Goal: Task Accomplishment & Management: Complete application form

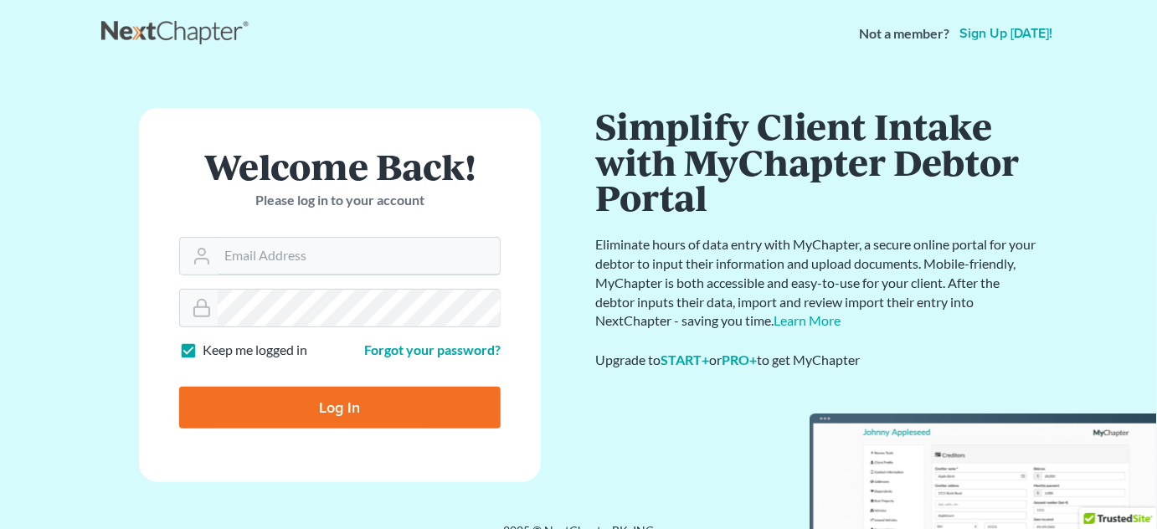
type input "[EMAIL_ADDRESS][DOMAIN_NAME]"
click at [330, 410] on input "Log In" at bounding box center [340, 408] width 322 height 42
type input "Thinking..."
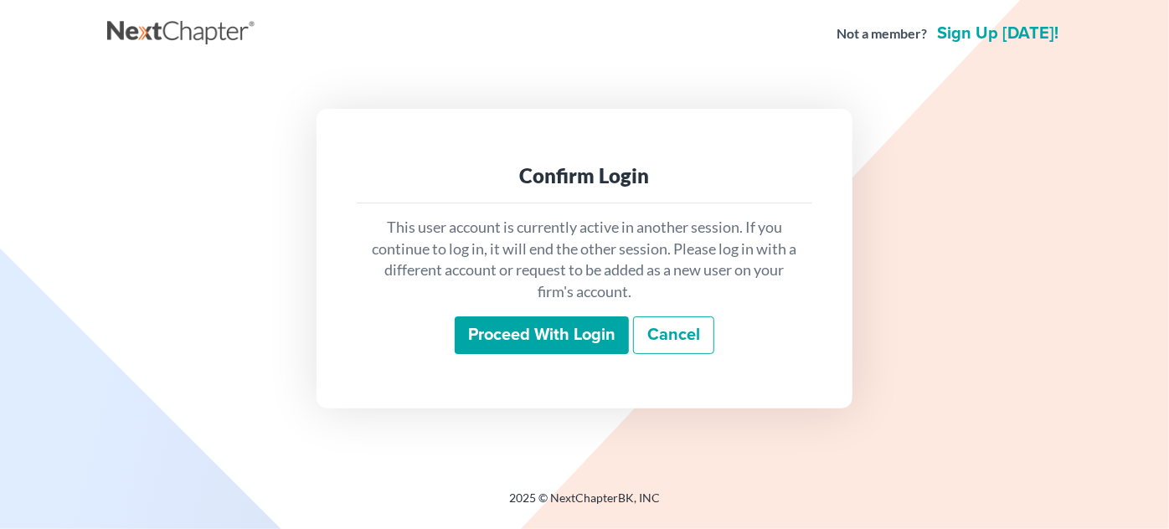
click at [554, 329] on input "Proceed with login" at bounding box center [542, 336] width 174 height 39
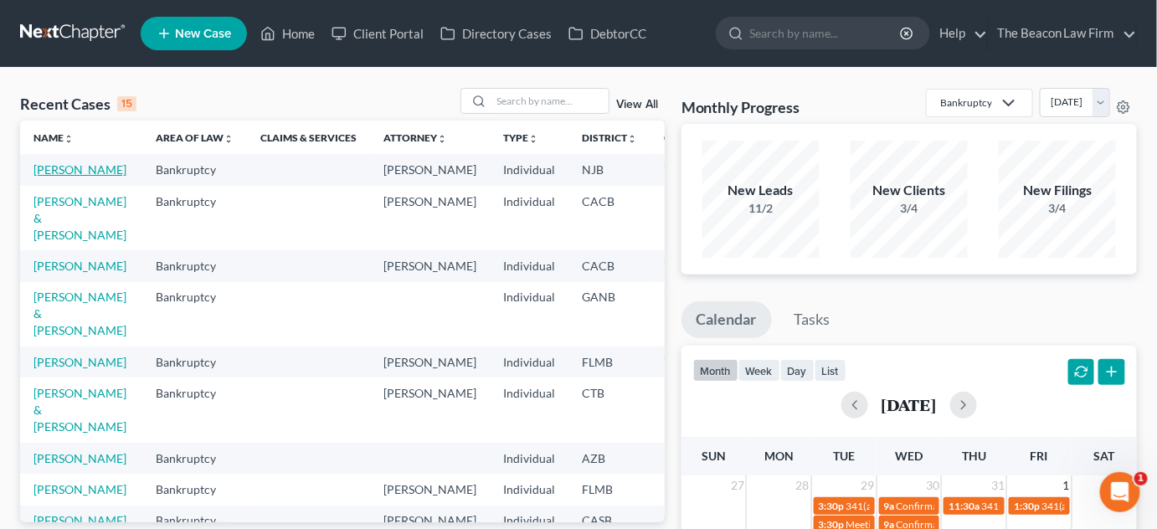
click at [67, 177] on link "Johnson, Caroline" at bounding box center [79, 169] width 93 height 14
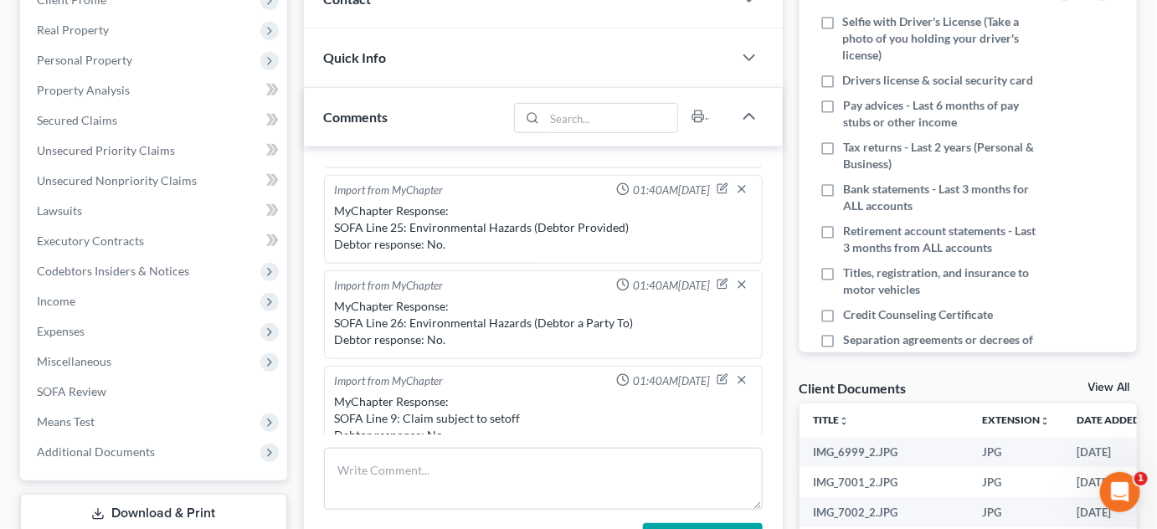
scroll to position [254, 0]
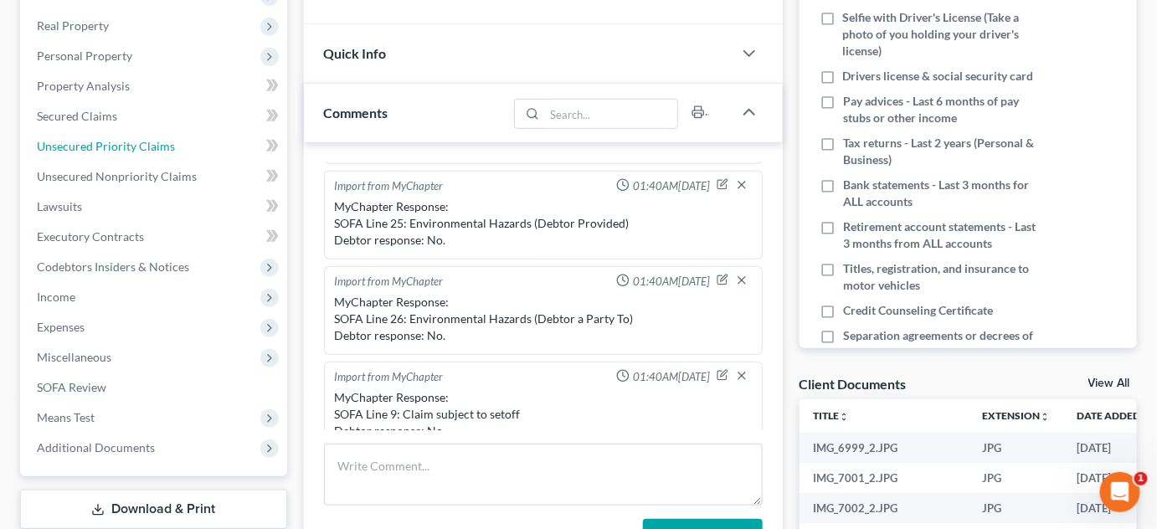
click at [100, 150] on span "Unsecured Priority Claims" at bounding box center [106, 146] width 138 height 14
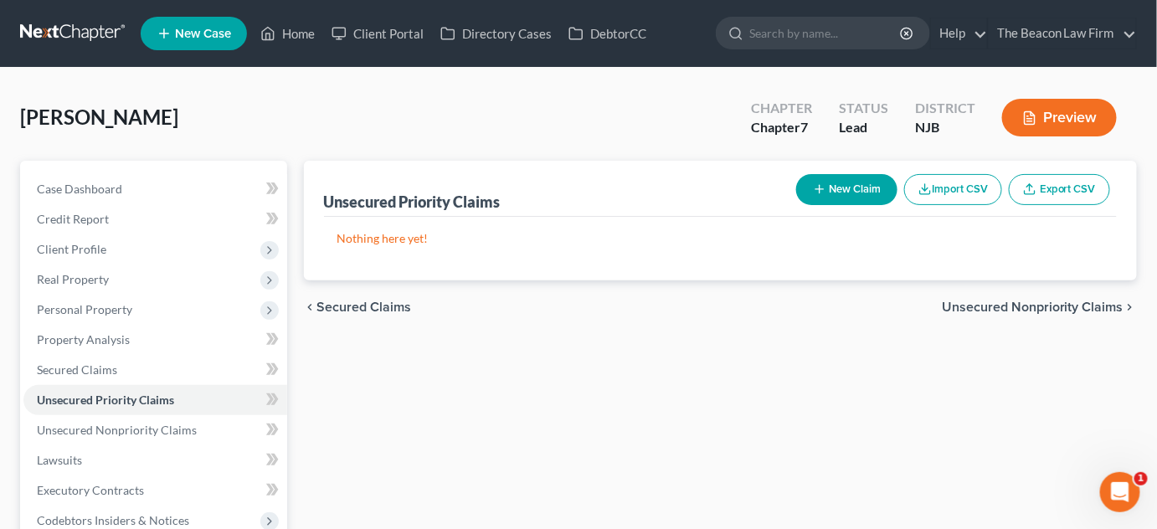
click at [863, 202] on button "New Claim" at bounding box center [846, 189] width 101 height 31
select select "0"
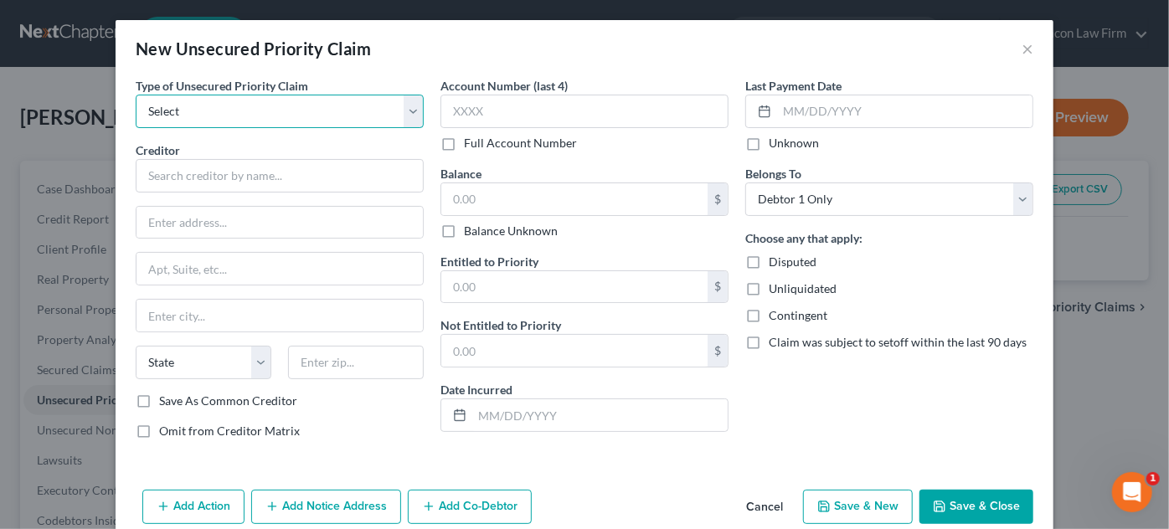
click at [222, 104] on select "Select Taxes & Other Government Units Domestic Support Obligations Extensions o…" at bounding box center [280, 111] width 288 height 33
click at [136, 95] on select "Select Taxes & Other Government Units Domestic Support Obligations Extensions o…" at bounding box center [280, 111] width 288 height 33
drag, startPoint x: 209, startPoint y: 112, endPoint x: 209, endPoint y: 125, distance: 12.6
click at [209, 112] on select "Select Taxes & Other Government Units Domestic Support Obligations Extensions o…" at bounding box center [280, 111] width 288 height 33
select select "0"
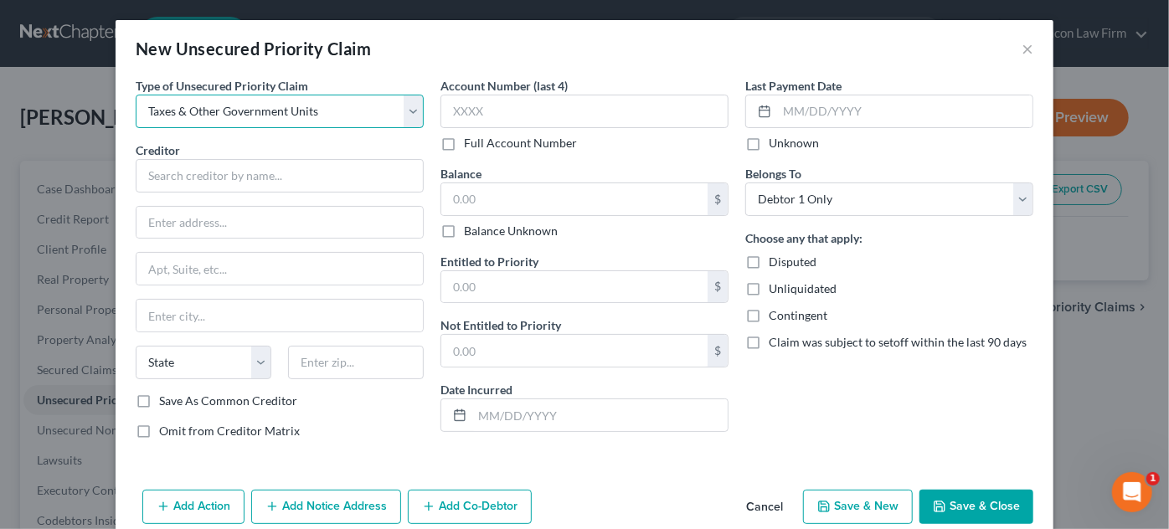
click at [136, 95] on select "Select Taxes & Other Government Units Domestic Support Obligations Extensions o…" at bounding box center [280, 111] width 288 height 33
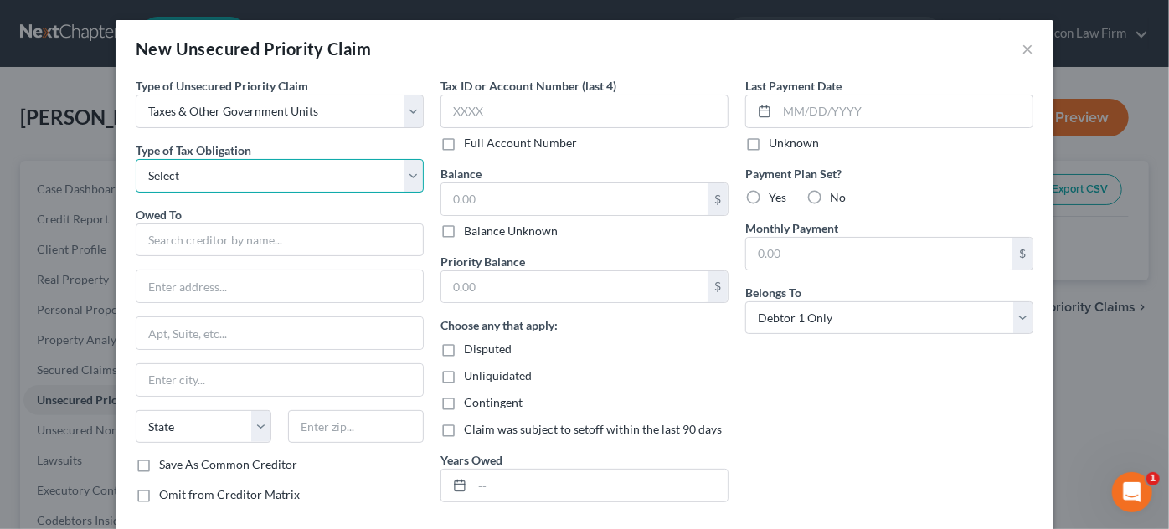
click at [208, 175] on select "Select Federal City State Franchise Tax Board Other" at bounding box center [280, 175] width 288 height 33
select select "2"
click at [136, 159] on select "Select Federal City State Franchise Tax Board Other" at bounding box center [280, 175] width 288 height 33
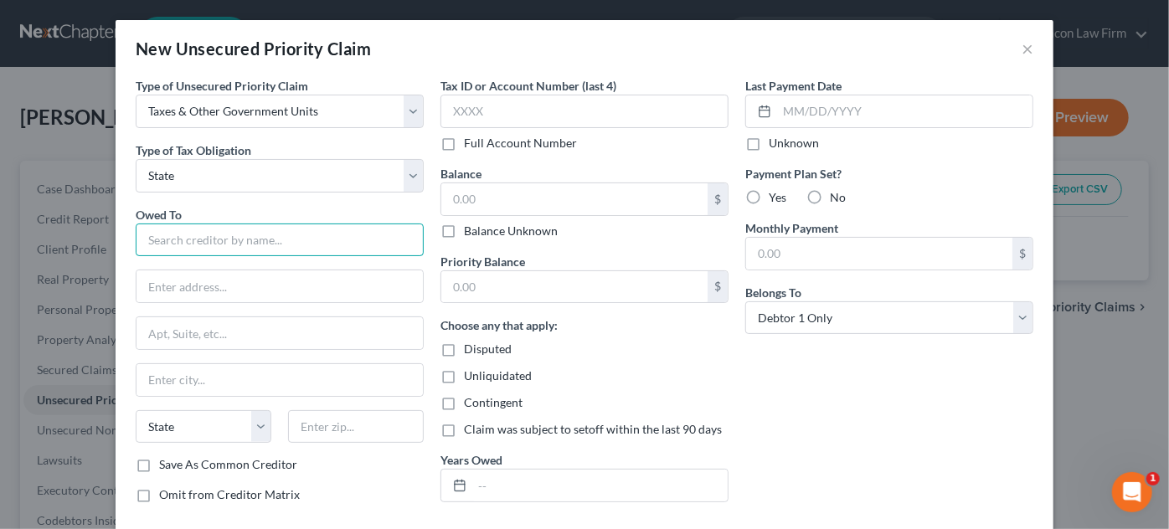
click at [201, 234] on input "text" at bounding box center [280, 240] width 288 height 33
type input "M"
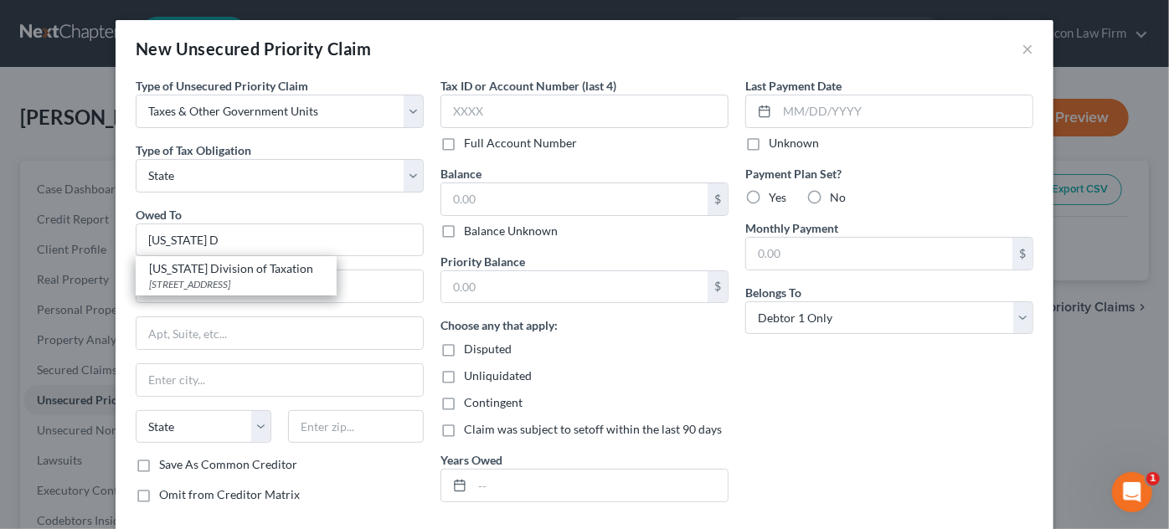
click at [209, 285] on div "50 Baracks St 9th Floor, Trenton, NJ 08695" at bounding box center [236, 284] width 174 height 14
type input "New Jersey Division of Taxation"
type input "50 Baracks St"
type input "9th Floor"
type input "Trenton"
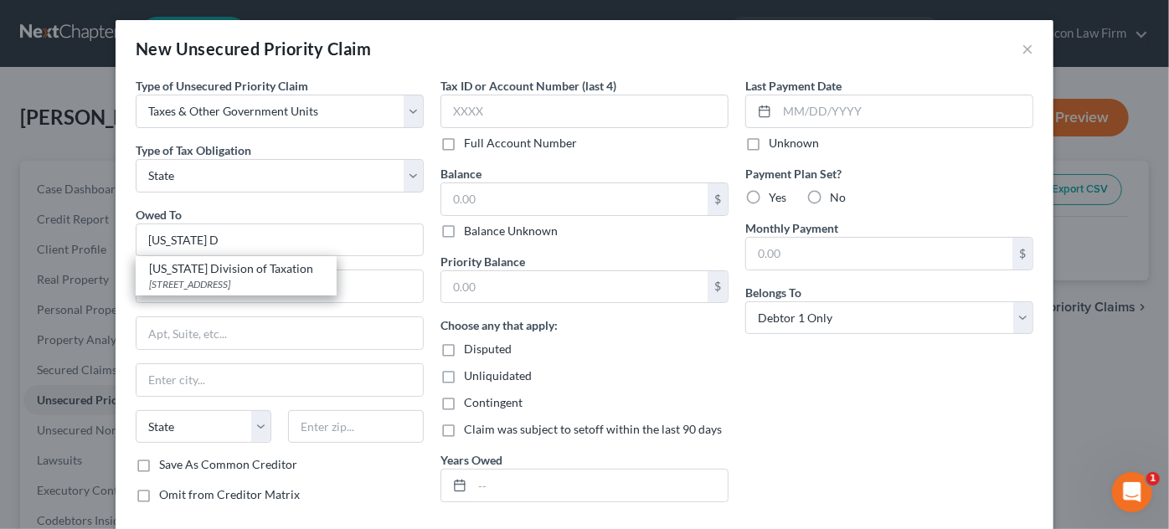
select select "33"
type input "08695"
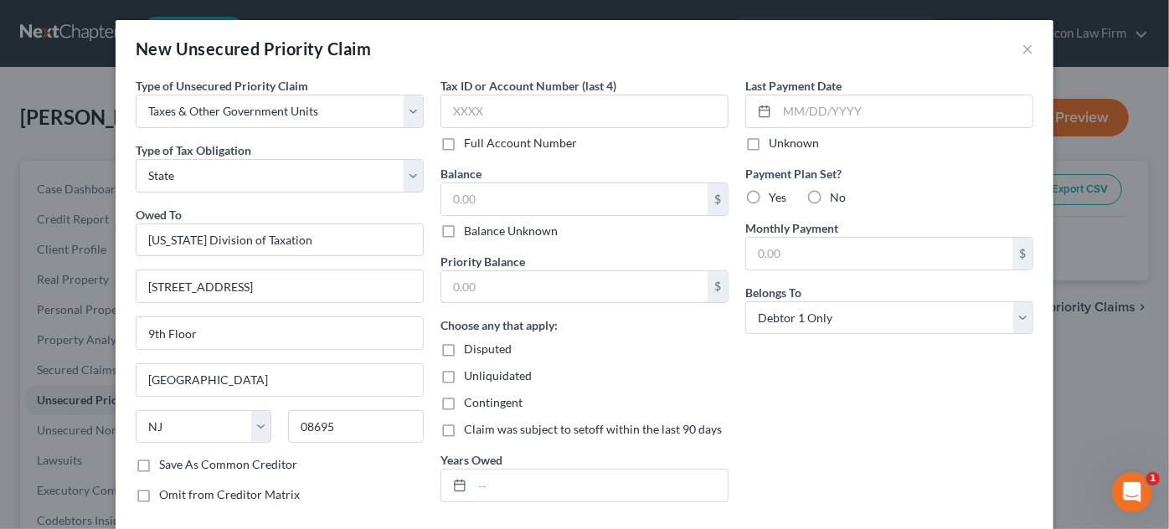
click at [476, 289] on input "text" at bounding box center [574, 287] width 266 height 32
type input "4,222.88"
drag, startPoint x: 812, startPoint y: 198, endPoint x: 803, endPoint y: 223, distance: 26.8
click at [830, 198] on label "No" at bounding box center [838, 197] width 16 height 17
click at [837, 198] on input "No" at bounding box center [842, 194] width 11 height 11
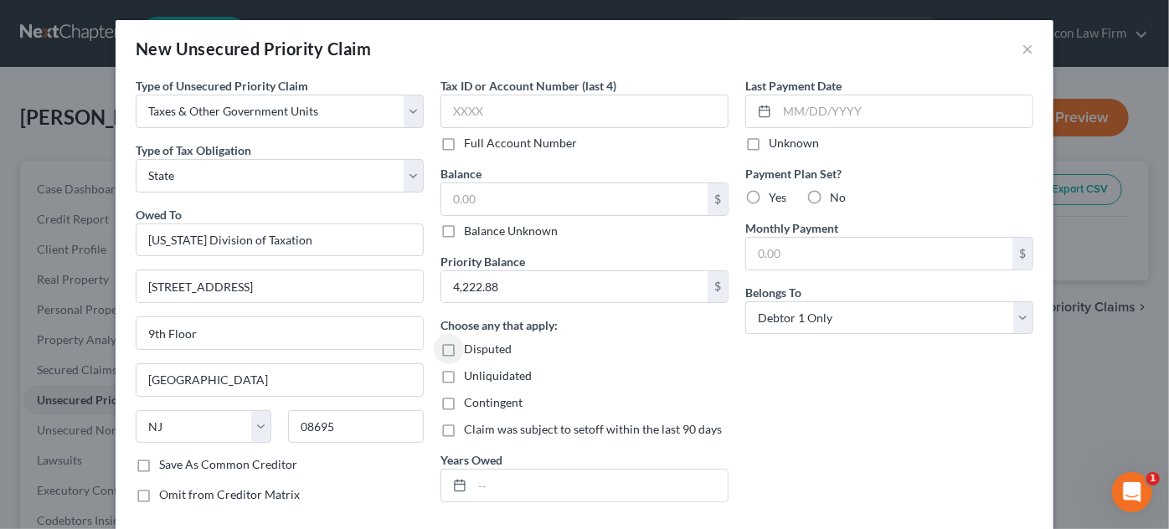
radio input "true"
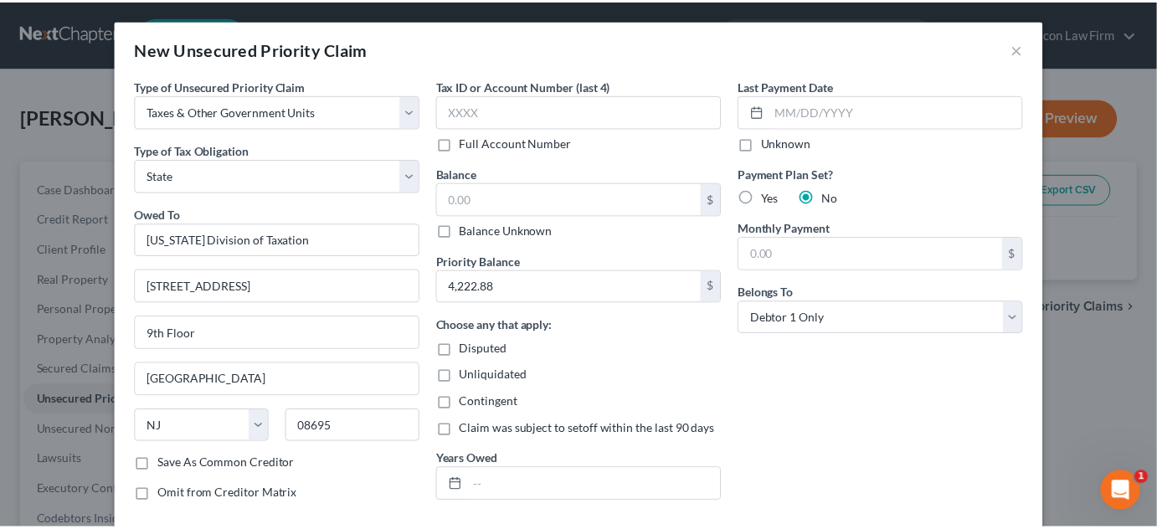
scroll to position [90, 0]
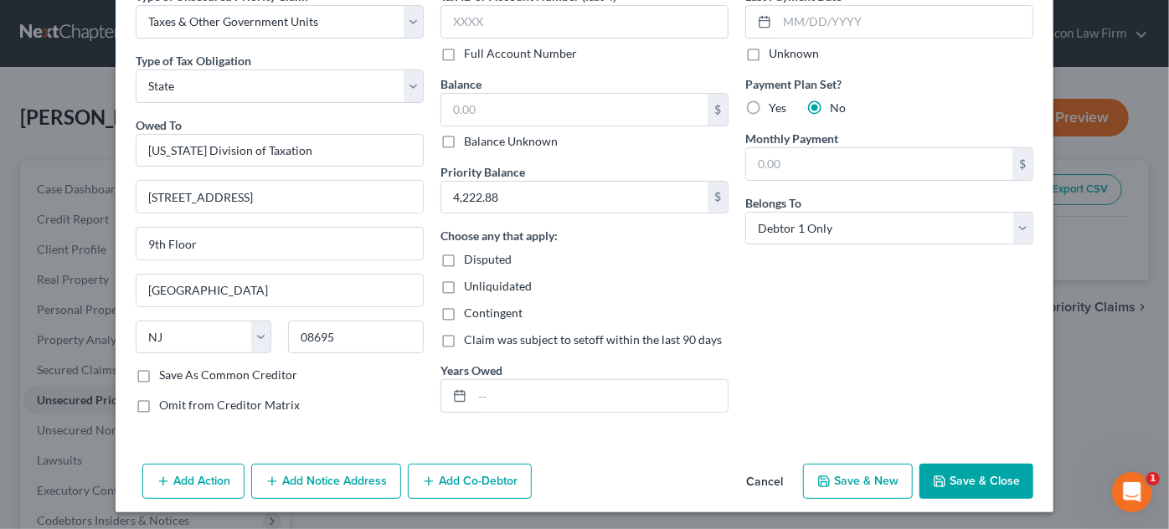
click at [960, 479] on button "Save & Close" at bounding box center [977, 481] width 114 height 35
